Goal: Information Seeking & Learning: Check status

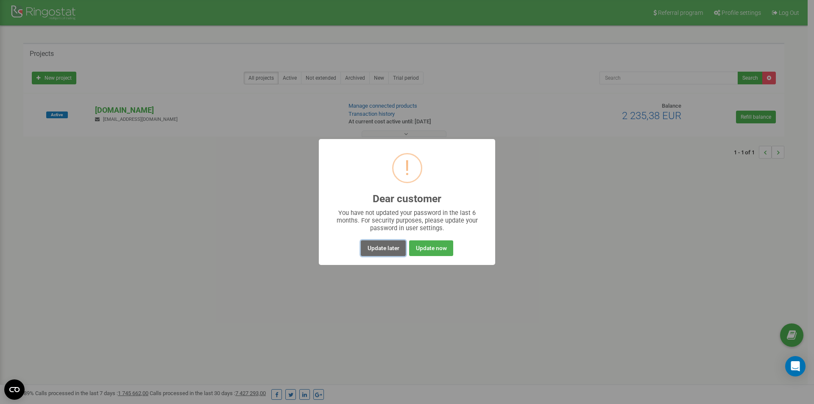
click at [386, 246] on button "Update later" at bounding box center [383, 248] width 45 height 16
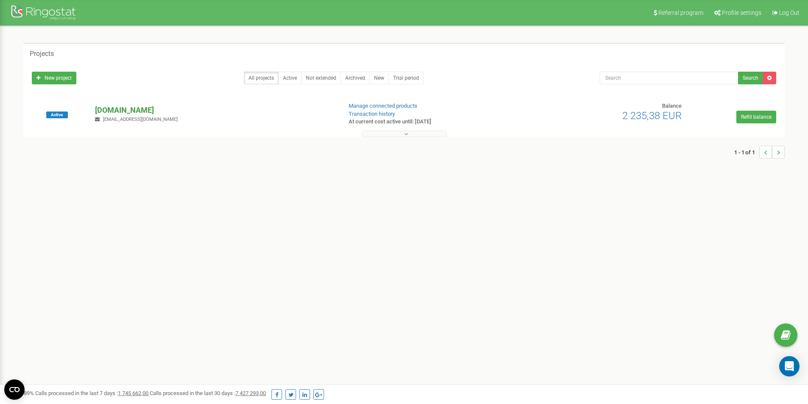
click at [121, 109] on p "[DOMAIN_NAME]" at bounding box center [215, 110] width 240 height 11
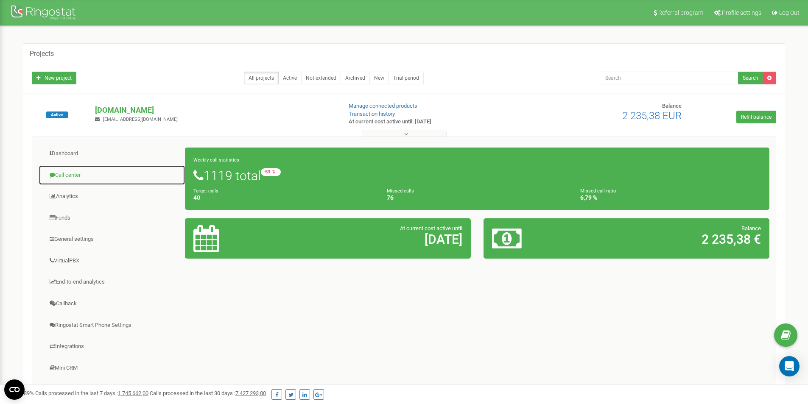
click at [68, 173] on link "Call center" at bounding box center [112, 175] width 147 height 21
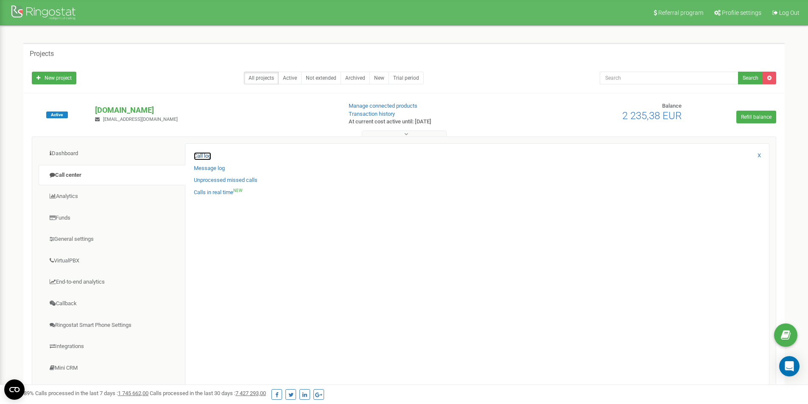
click at [205, 156] on link "Call log" at bounding box center [202, 156] width 17 height 8
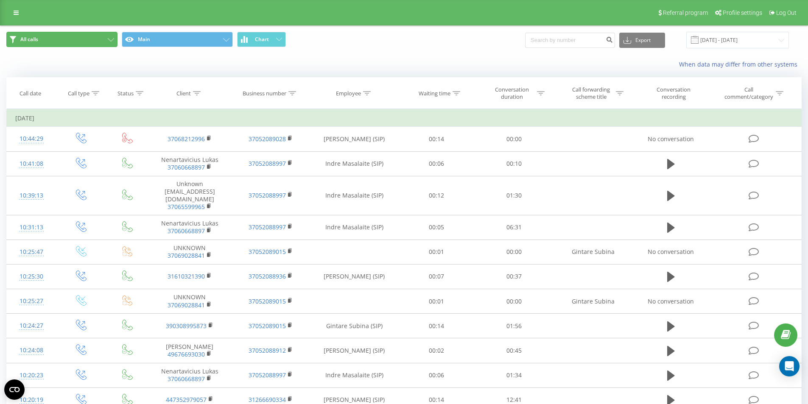
click at [95, 43] on button "All calls" at bounding box center [61, 39] width 111 height 15
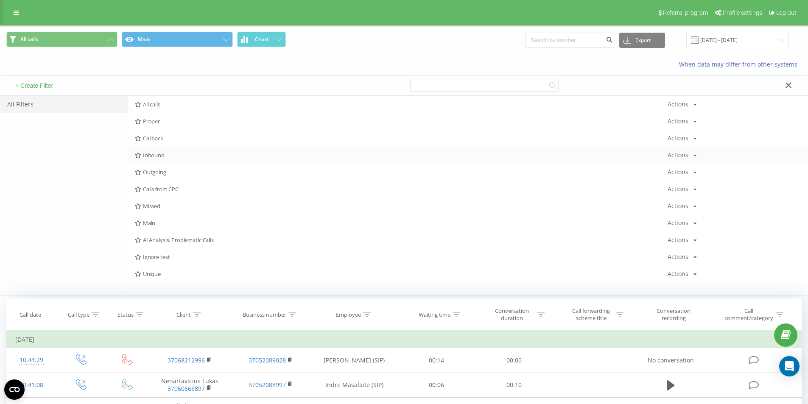
click at [155, 152] on span "Inbound" at bounding box center [401, 155] width 533 height 6
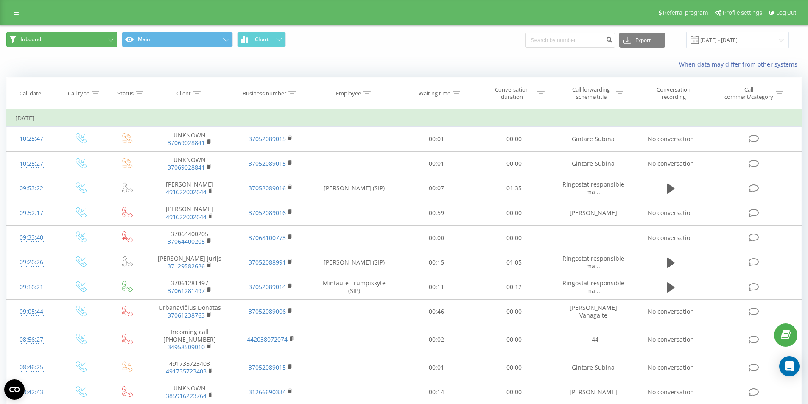
click at [104, 42] on button "Inbound" at bounding box center [61, 39] width 111 height 15
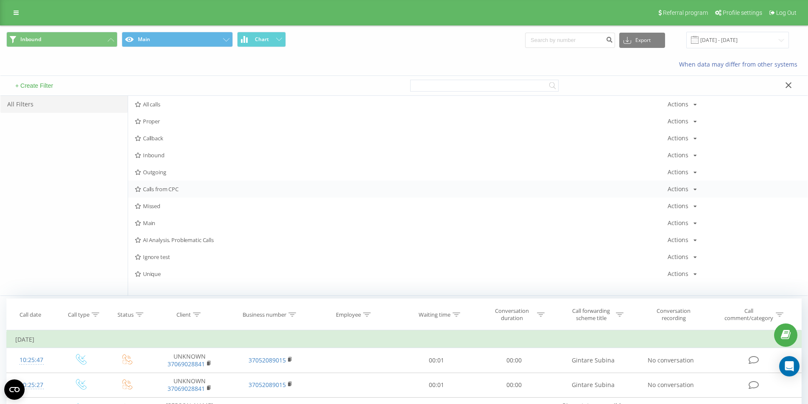
click at [168, 189] on span "Calls from CPC" at bounding box center [401, 189] width 533 height 6
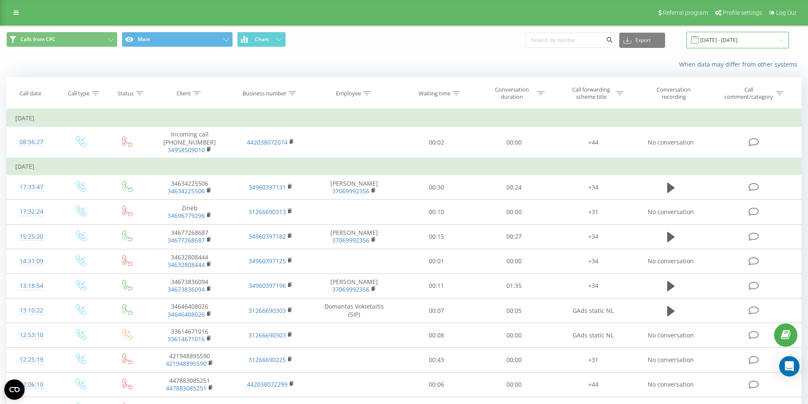
click at [721, 41] on input "23.08.2025 - 23.09.2025" at bounding box center [737, 40] width 103 height 17
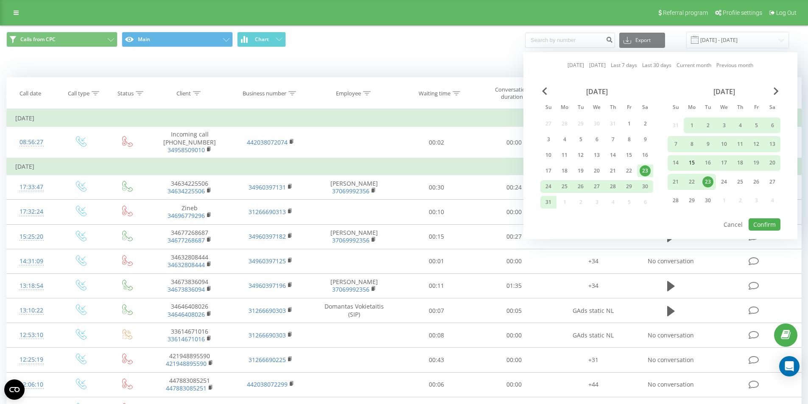
click at [691, 163] on div "15" at bounding box center [691, 162] width 11 height 11
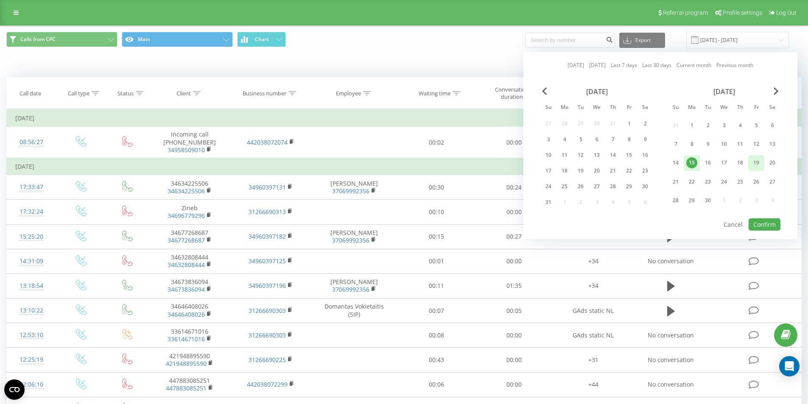
click at [757, 164] on div "19" at bounding box center [756, 162] width 11 height 11
click at [763, 222] on button "Confirm" at bounding box center [764, 224] width 32 height 12
type input "15.09.2025 - 19.09.2025"
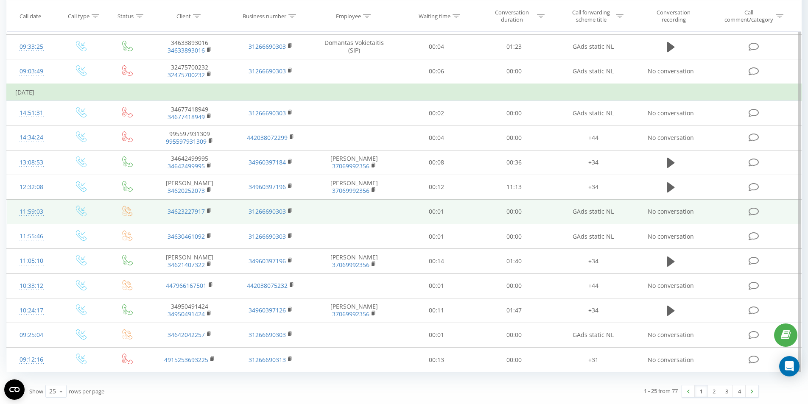
scroll to position [415, 0]
